Goal: Information Seeking & Learning: Find specific fact

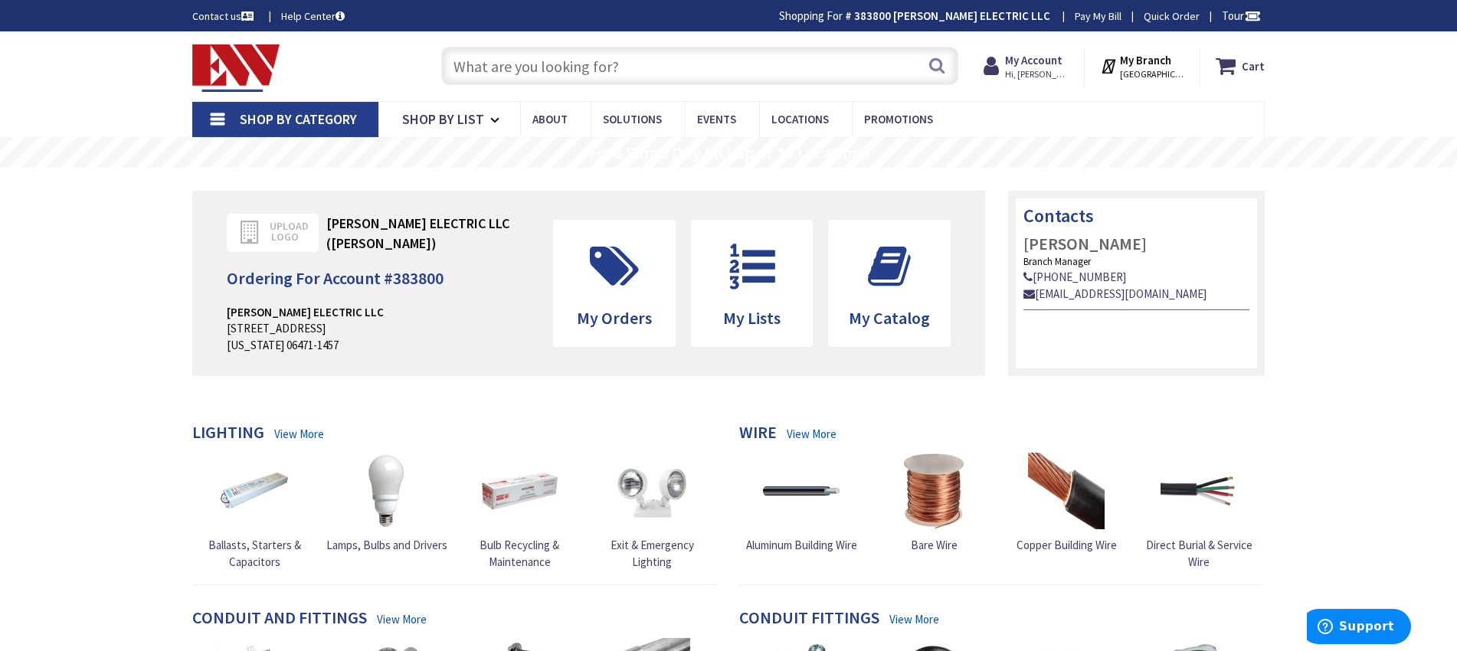
click at [793, 77] on input "text" at bounding box center [699, 66] width 517 height 38
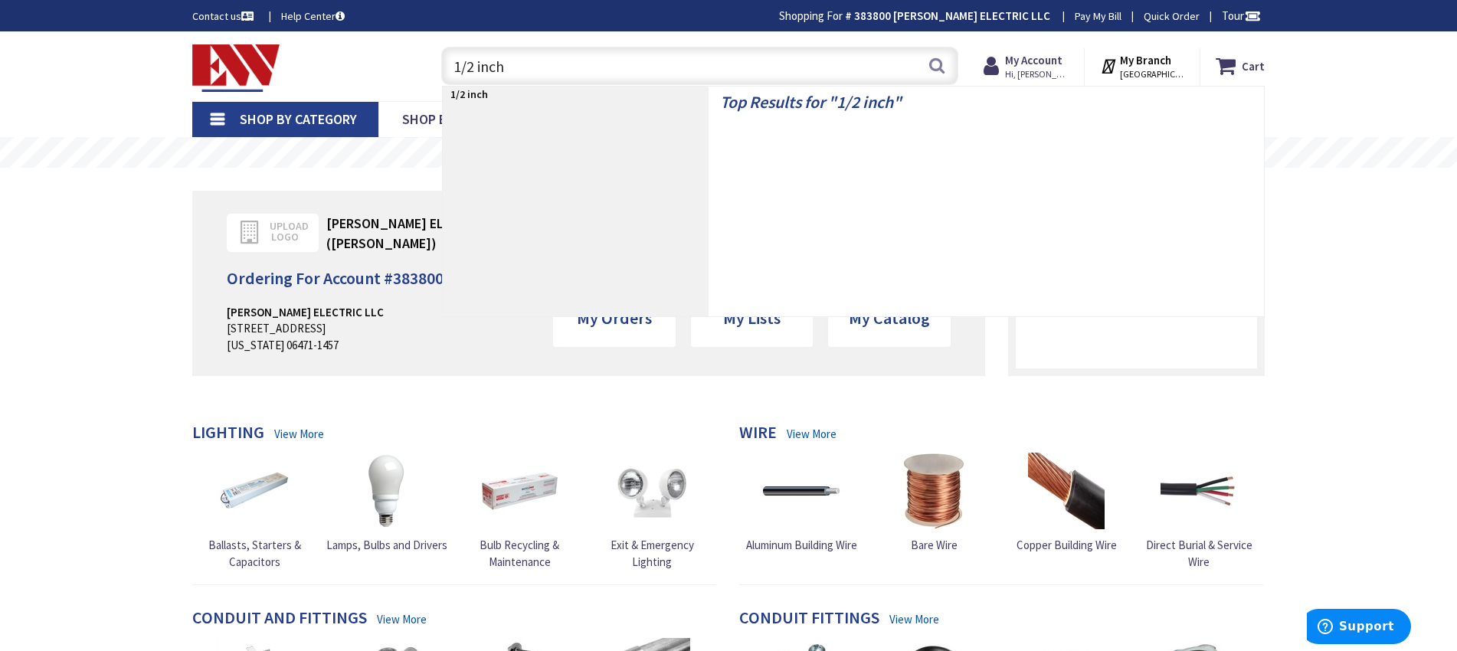
type input "1/2 inch e"
type input "[GEOGRAPHIC_DATA], [GEOGRAPHIC_DATA]"
type input "1/2 inch emt"
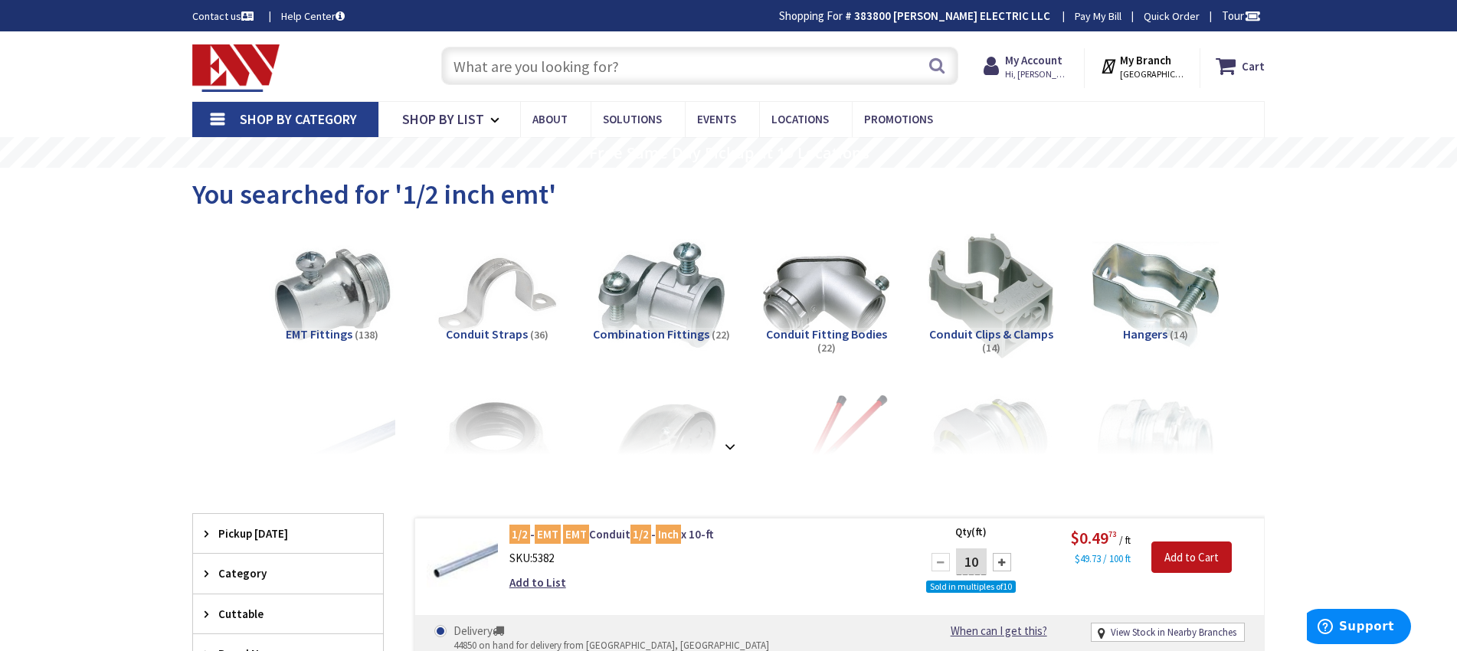
click at [644, 71] on input "text" at bounding box center [699, 66] width 517 height 38
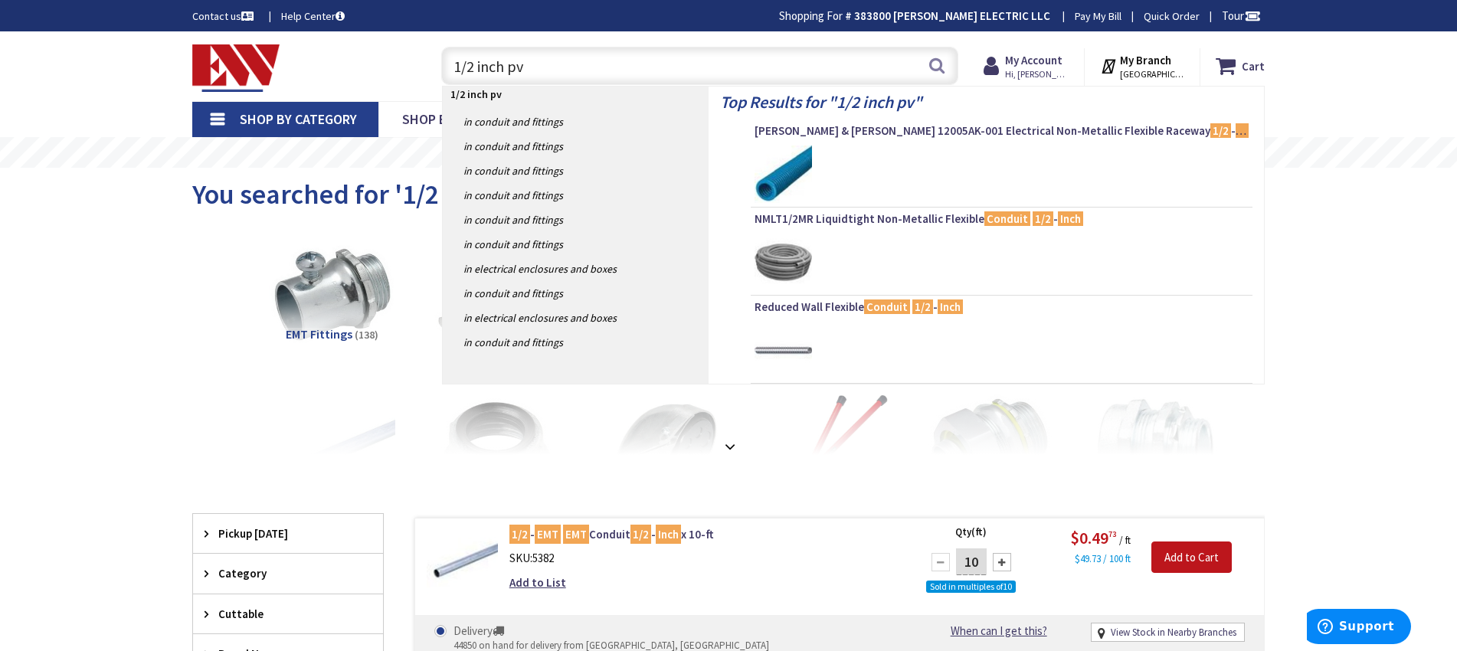
type input "1/2 inch pvc"
